Goal: Information Seeking & Learning: Learn about a topic

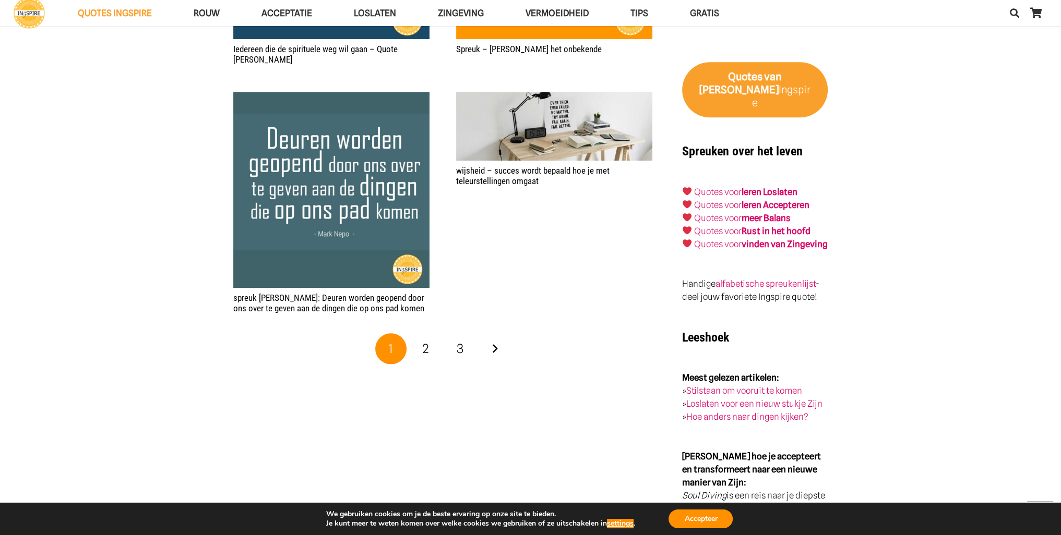
scroll to position [1618, 0]
click at [411, 333] on link "2" at bounding box center [425, 348] width 31 height 31
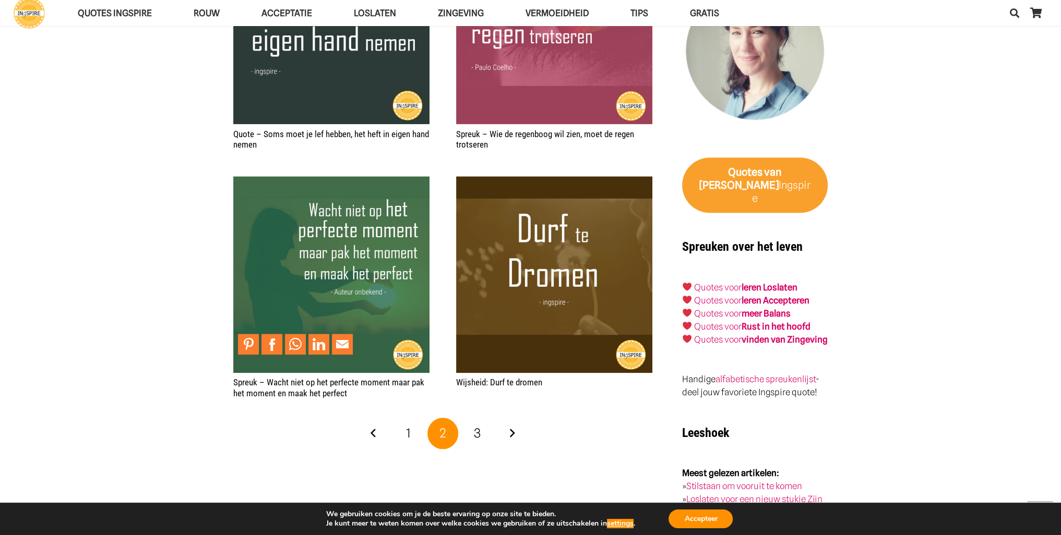
scroll to position [1566, 0]
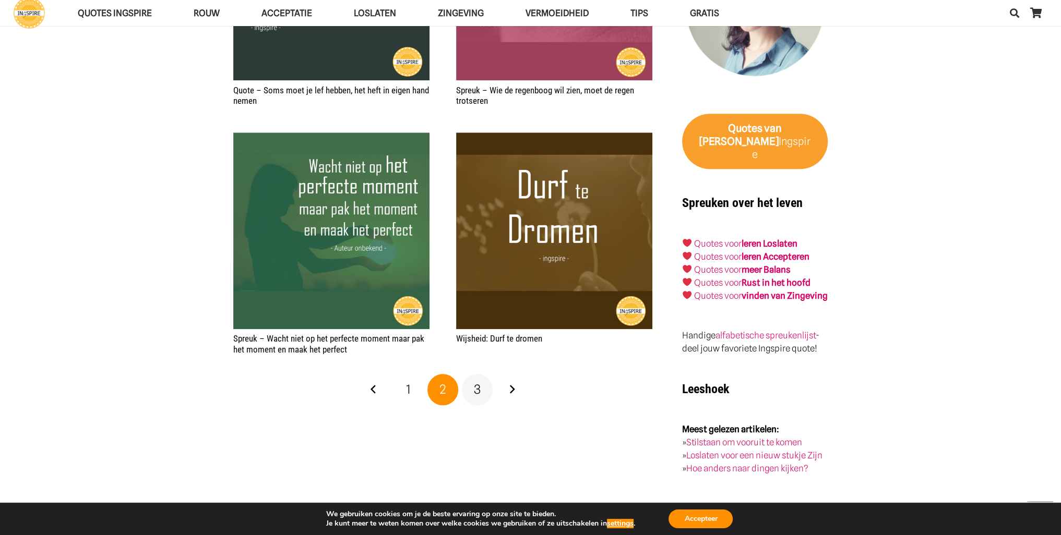
click at [480, 382] on span "3" at bounding box center [477, 389] width 7 height 15
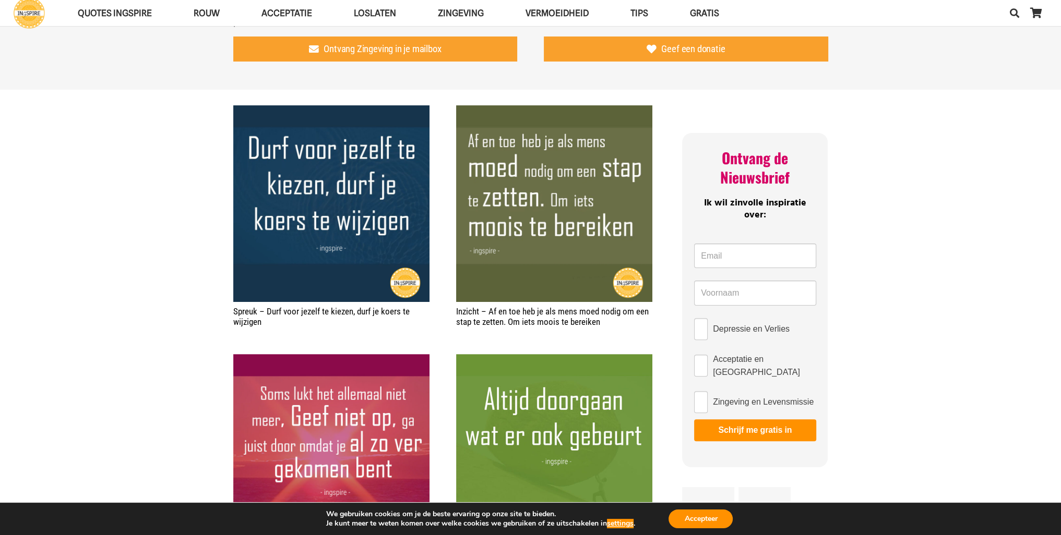
scroll to position [574, 0]
